Goal: Task Accomplishment & Management: Use online tool/utility

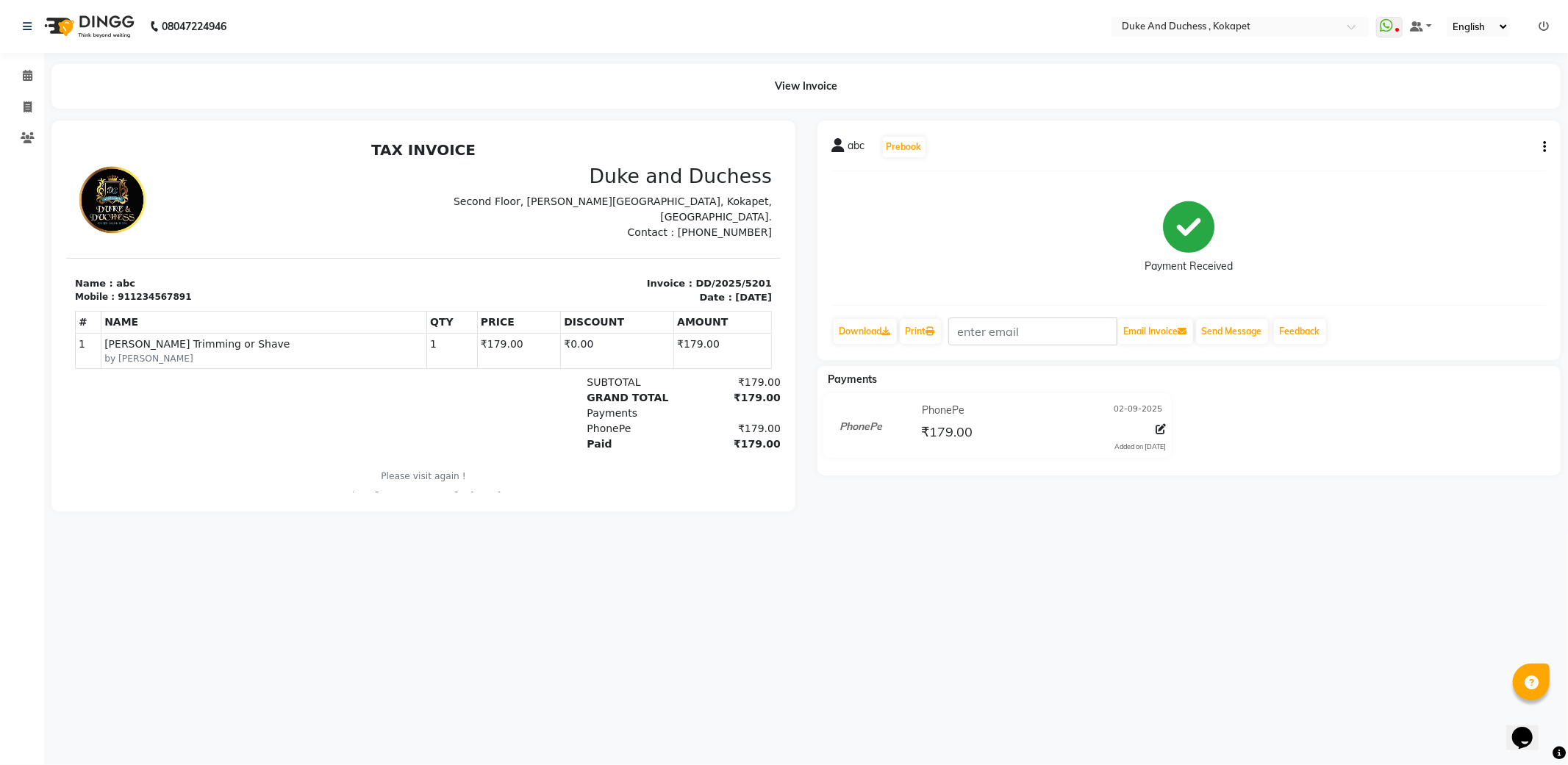
select select "service"
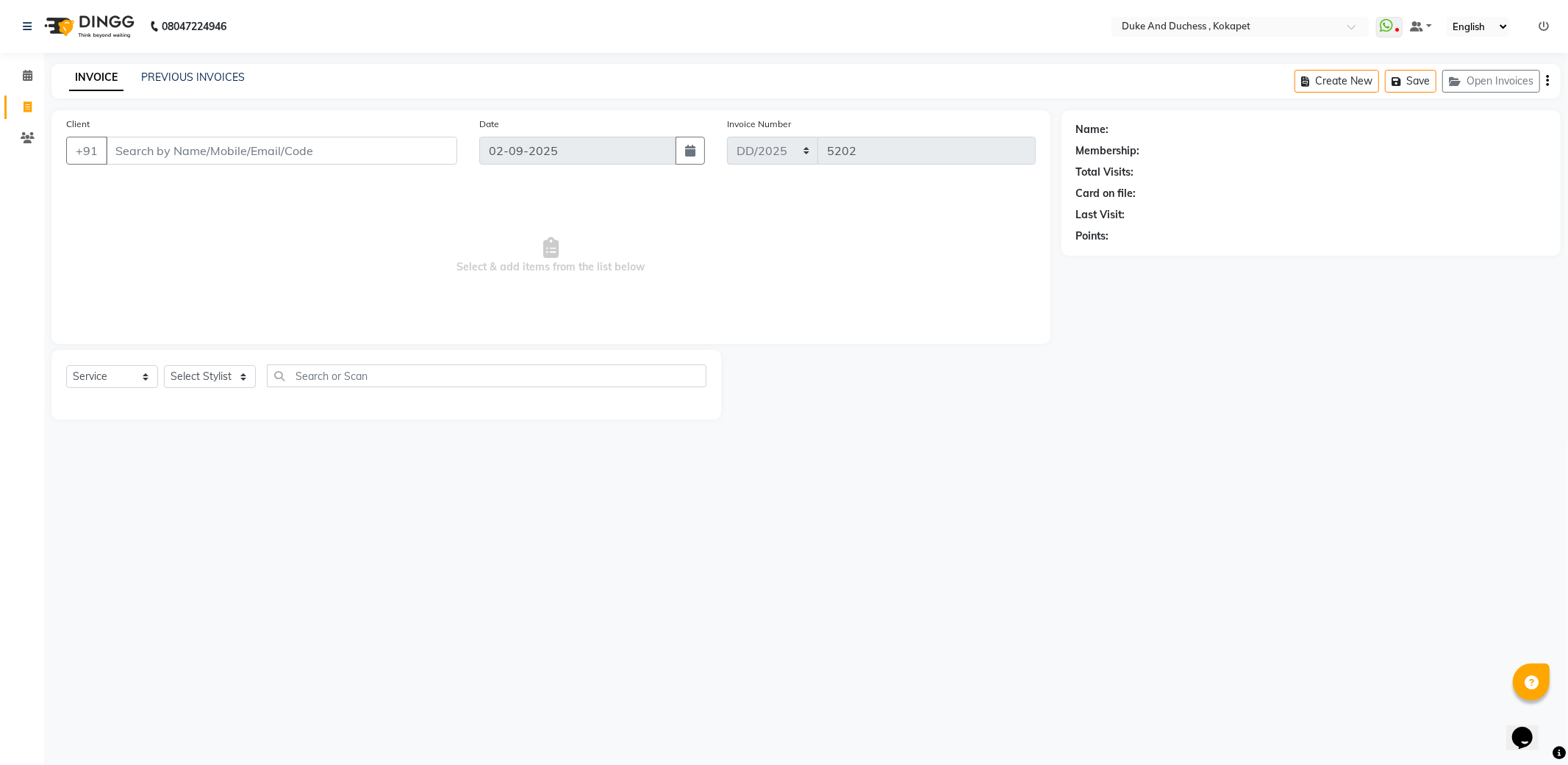
click at [299, 151] on input "Client" at bounding box center [282, 151] width 352 height 28
click at [225, 372] on select "Select Stylist Admin [PERSON_NAME] [PERSON_NAME] [PERSON_NAME] [PERSON_NAME] [P…" at bounding box center [210, 377] width 92 height 23
select select "61142"
click at [164, 366] on select "Select Stylist Admin [PERSON_NAME] [PERSON_NAME] [PERSON_NAME] [PERSON_NAME] [P…" at bounding box center [210, 377] width 92 height 23
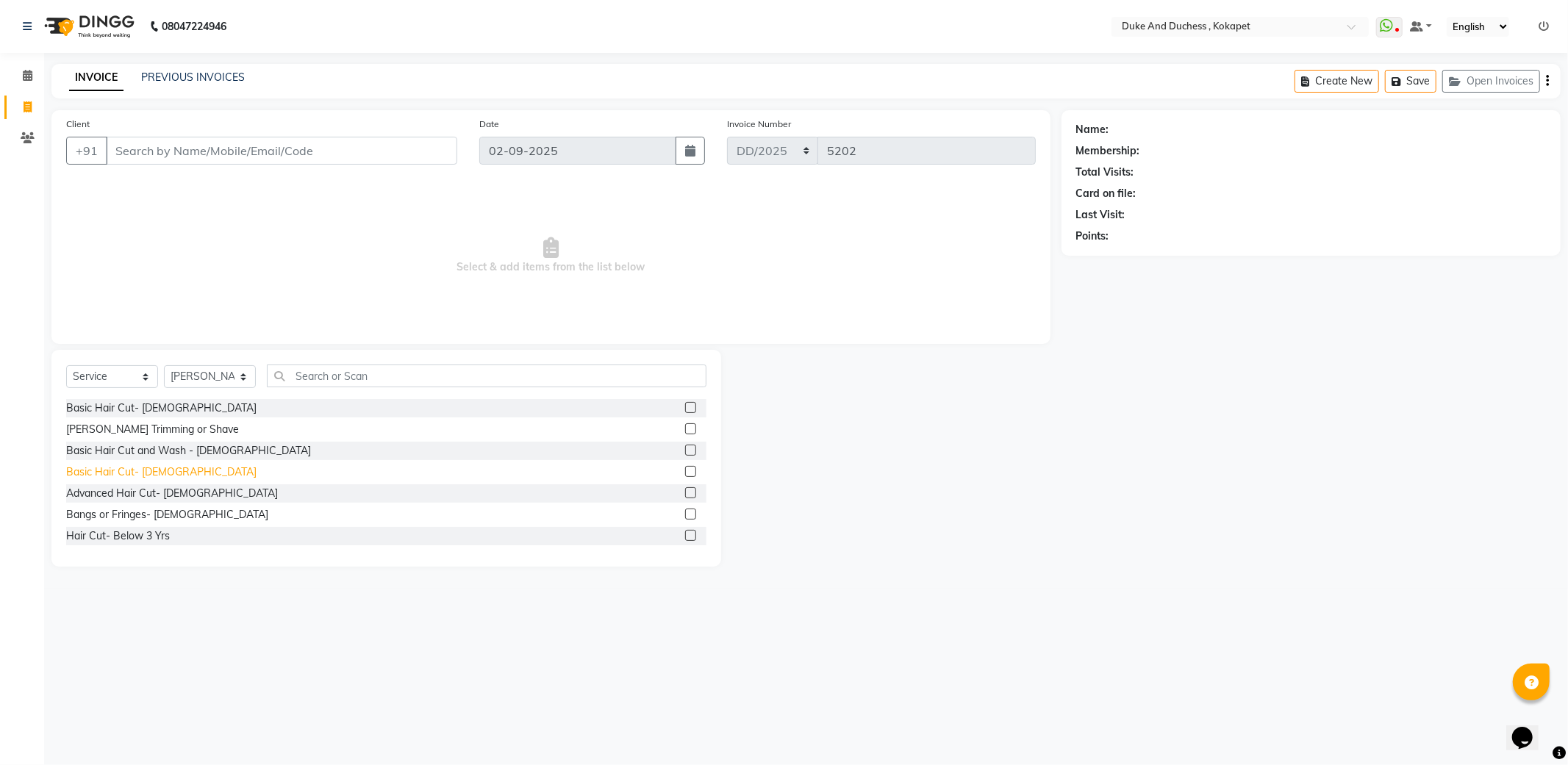
click at [120, 469] on div "Basic Hair Cut- [DEMOGRAPHIC_DATA]" at bounding box center [161, 472] width 190 height 16
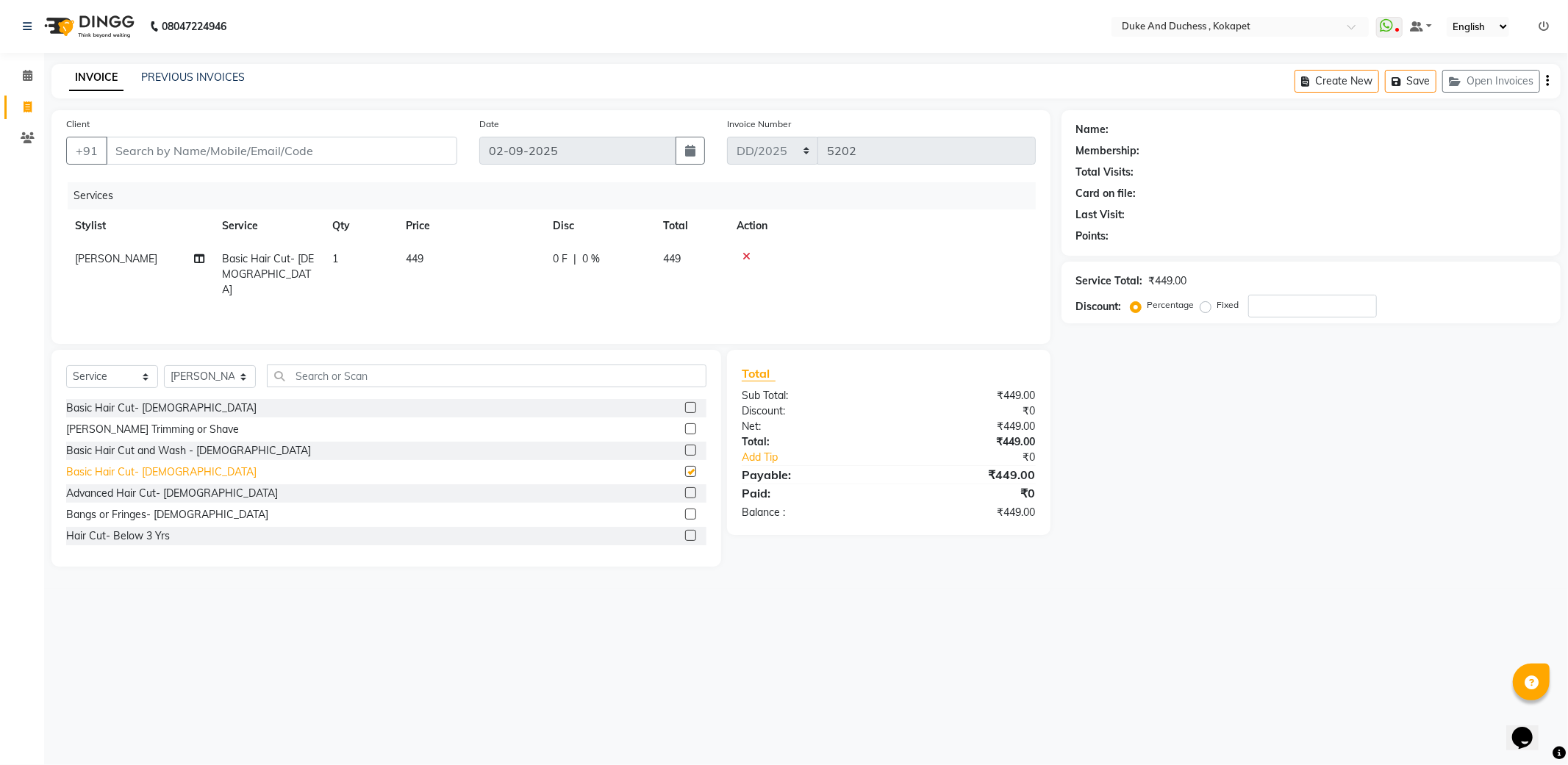
checkbox input "false"
click at [333, 258] on span "1" at bounding box center [334, 259] width 6 height 13
select select "61142"
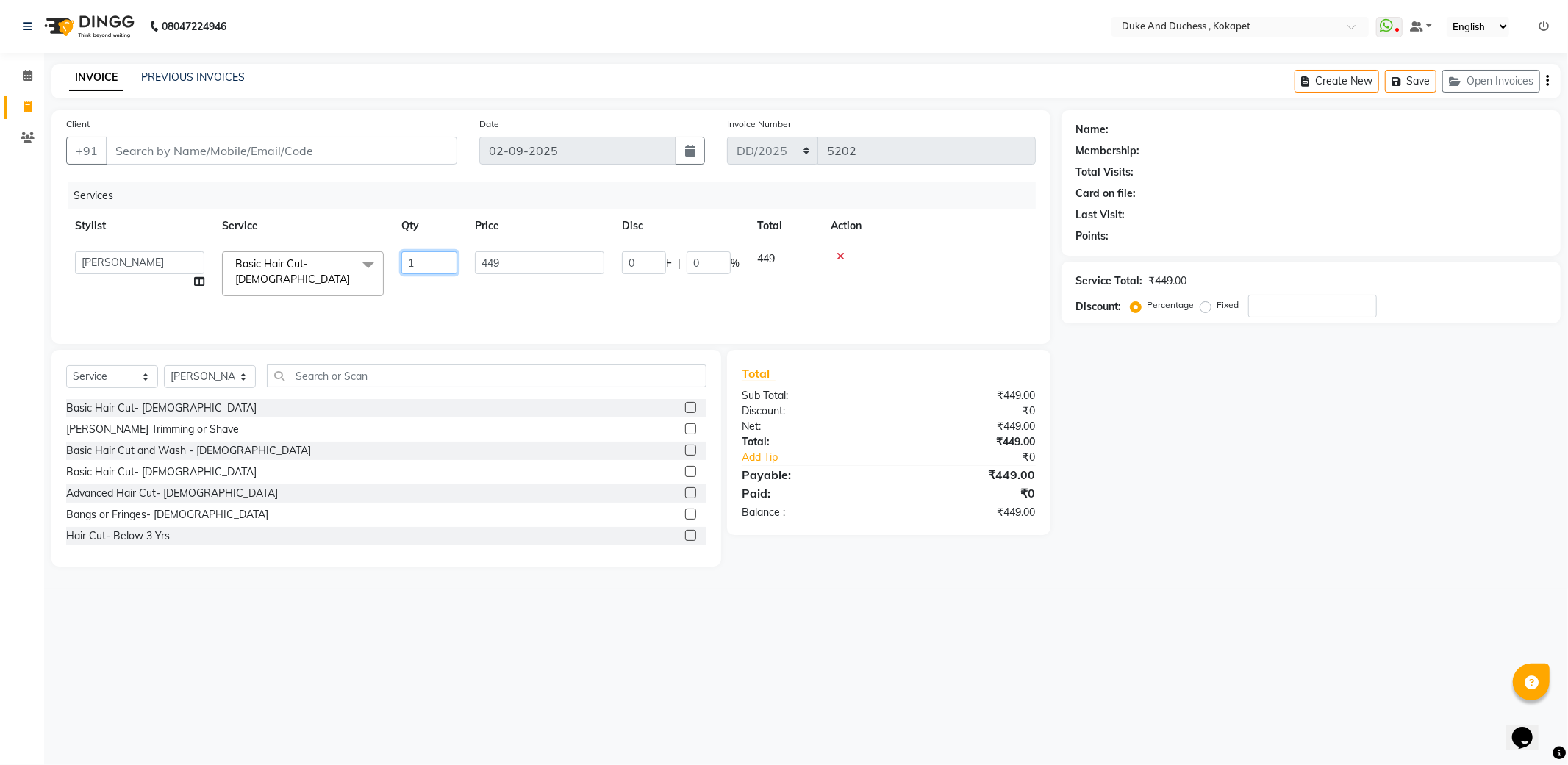
click at [416, 262] on input "1" at bounding box center [429, 263] width 56 height 23
type input "2"
click at [995, 279] on td at bounding box center [882, 275] width 308 height 64
click at [263, 149] on input "Client" at bounding box center [282, 151] width 352 height 28
click at [208, 151] on input "Client" at bounding box center [282, 151] width 352 height 28
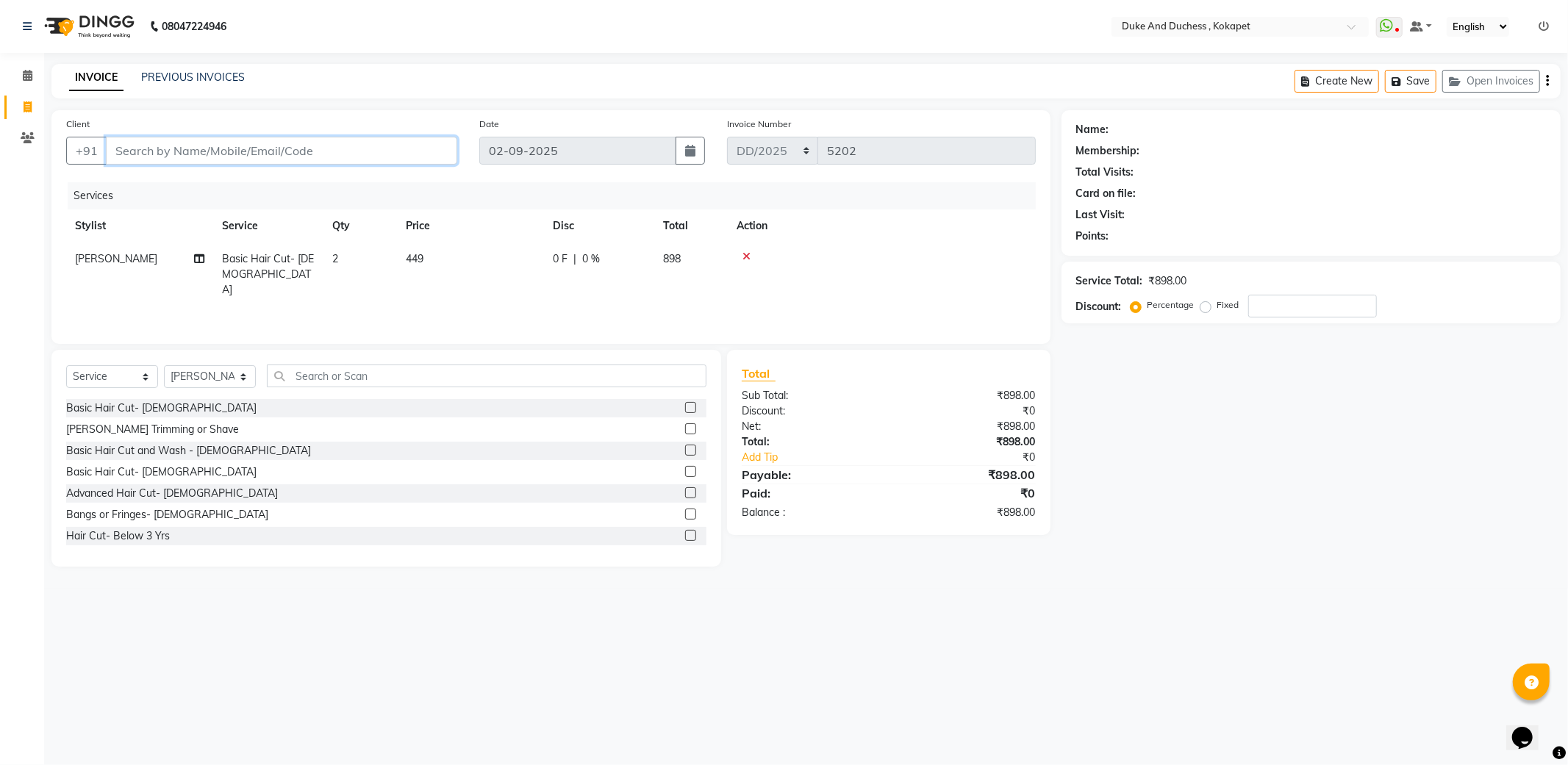
type input "9"
type input "0"
click at [210, 179] on button "Vasukanthi 007 9550550 666" at bounding box center [207, 184] width 201 height 24
type input "9550550666"
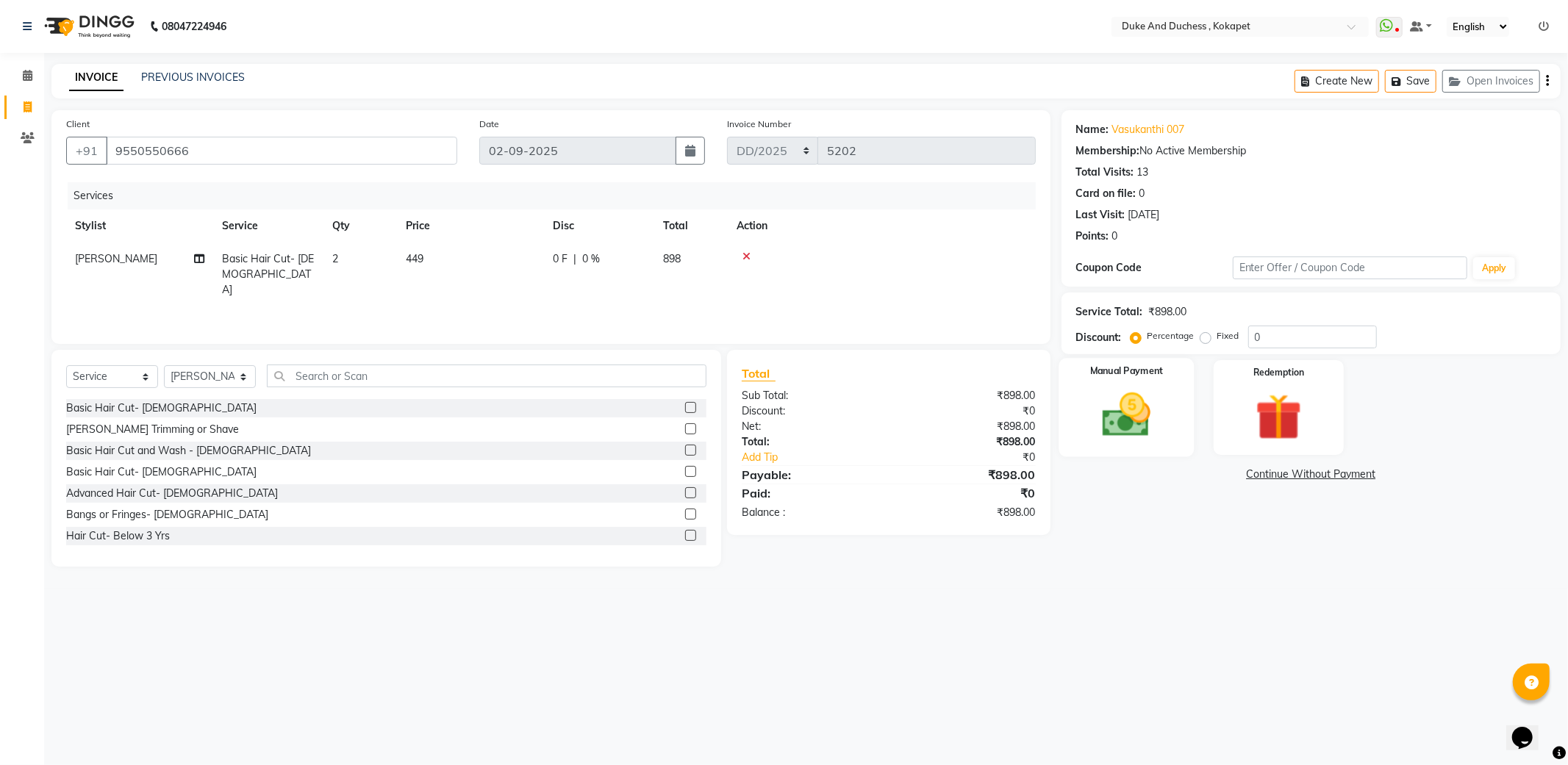
click at [1143, 399] on img at bounding box center [1126, 415] width 78 height 56
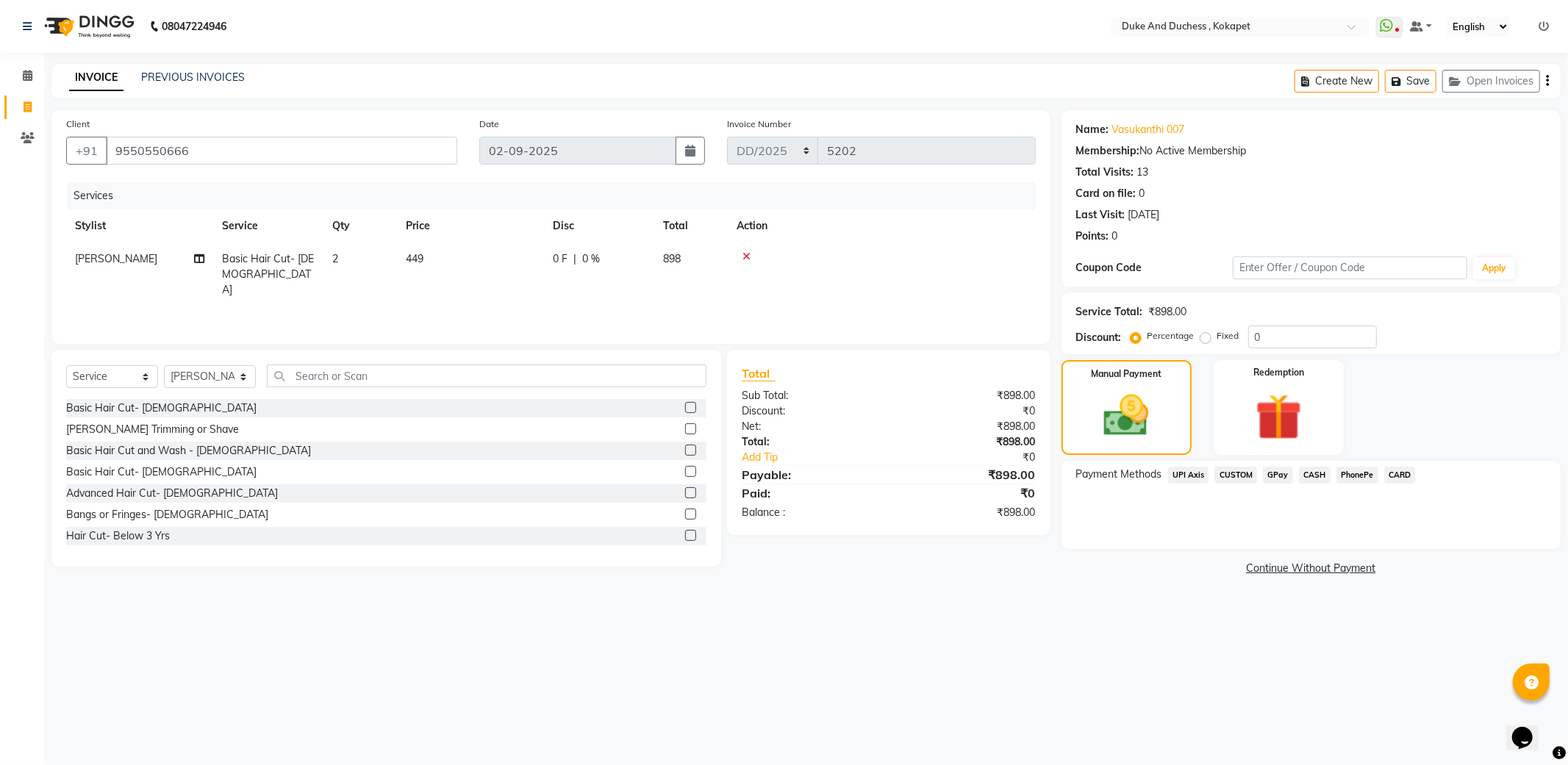
click at [1309, 470] on span "CASH" at bounding box center [1314, 475] width 31 height 17
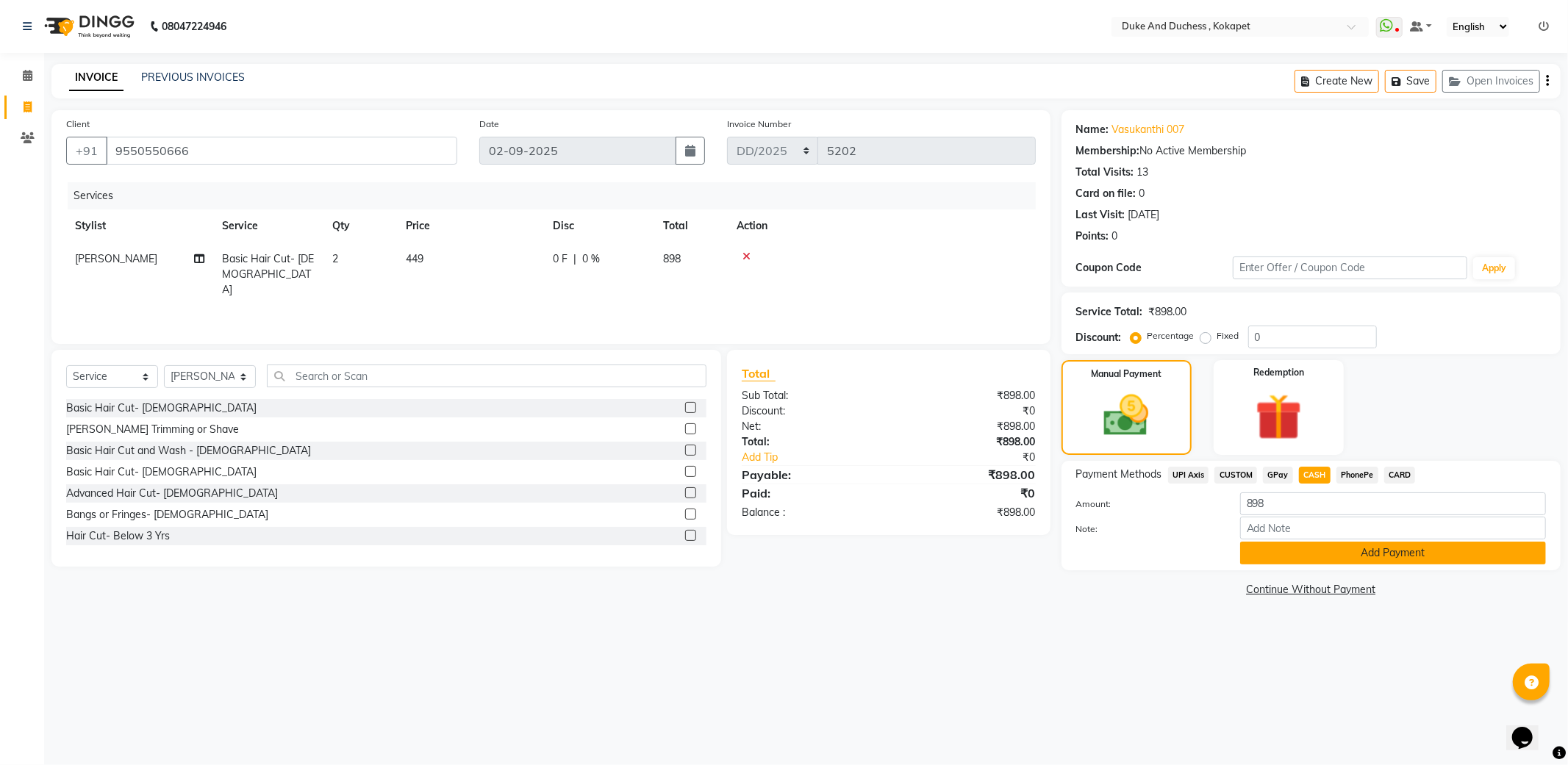
click at [1408, 551] on button "Add Payment" at bounding box center [1393, 553] width 306 height 23
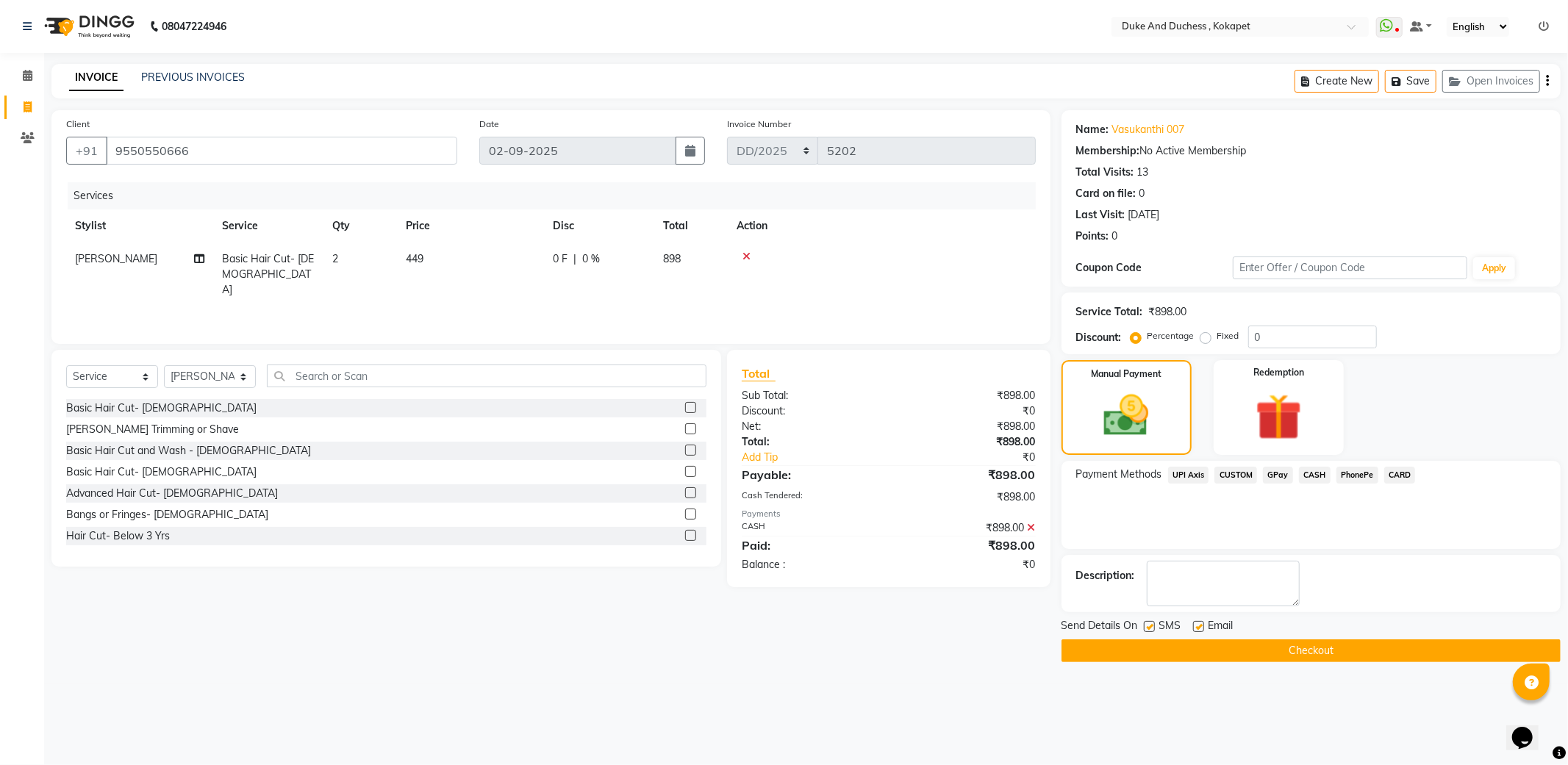
click at [1338, 650] on button "Checkout" at bounding box center [1311, 651] width 499 height 23
